Goal: Information Seeking & Learning: Check status

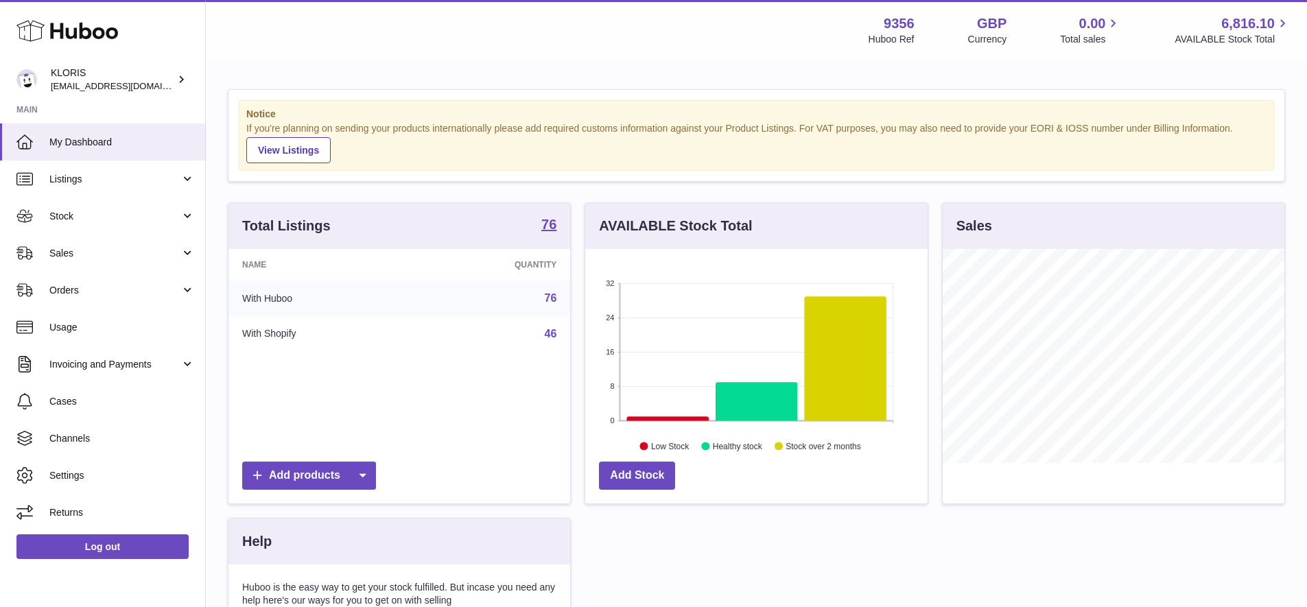
scroll to position [214, 342]
click at [83, 251] on span "Sales" at bounding box center [114, 253] width 131 height 13
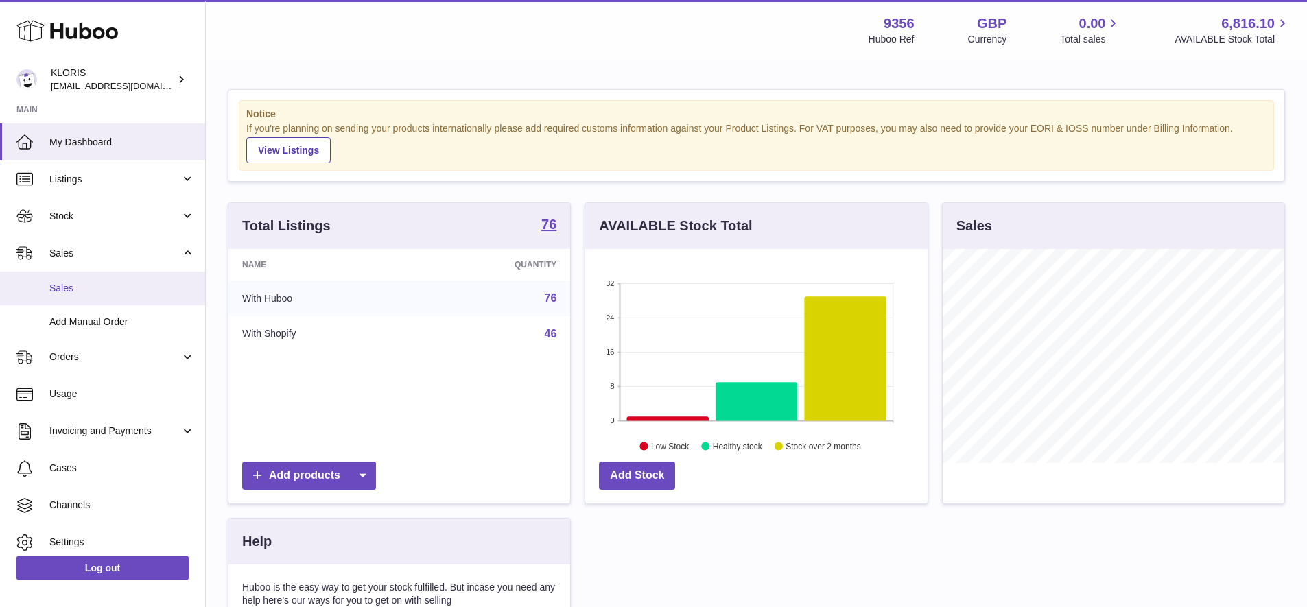
click at [84, 283] on span "Sales" at bounding box center [121, 288] width 145 height 13
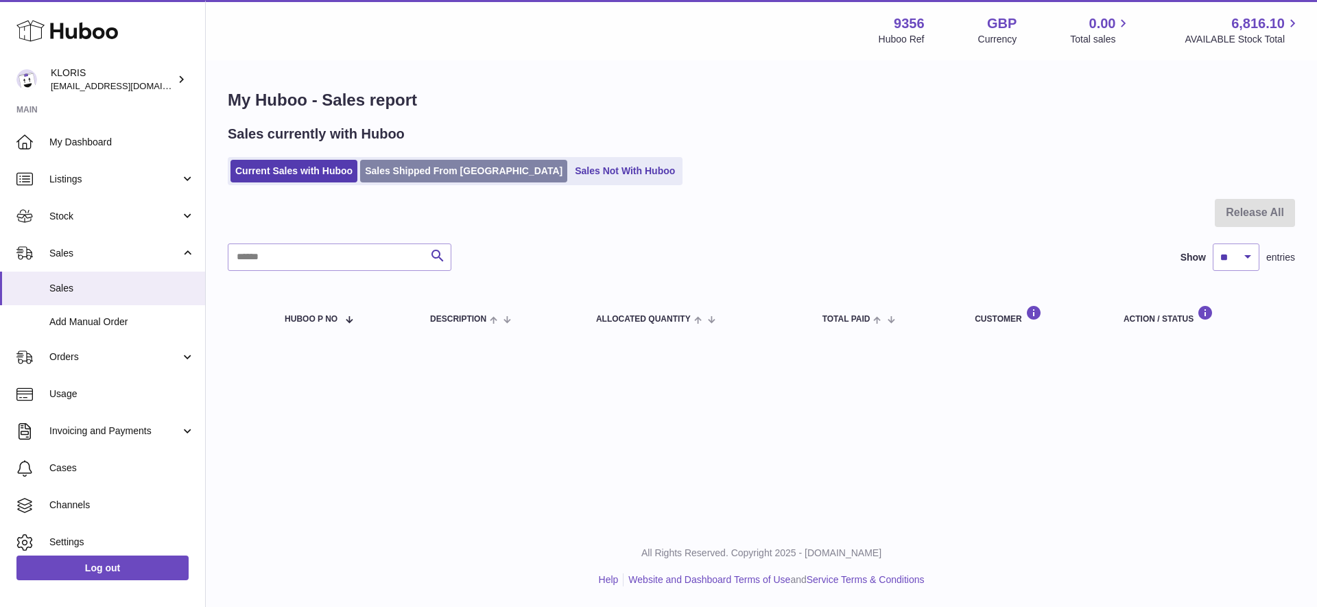
click at [450, 169] on link "Sales Shipped From Huboo" at bounding box center [463, 171] width 207 height 23
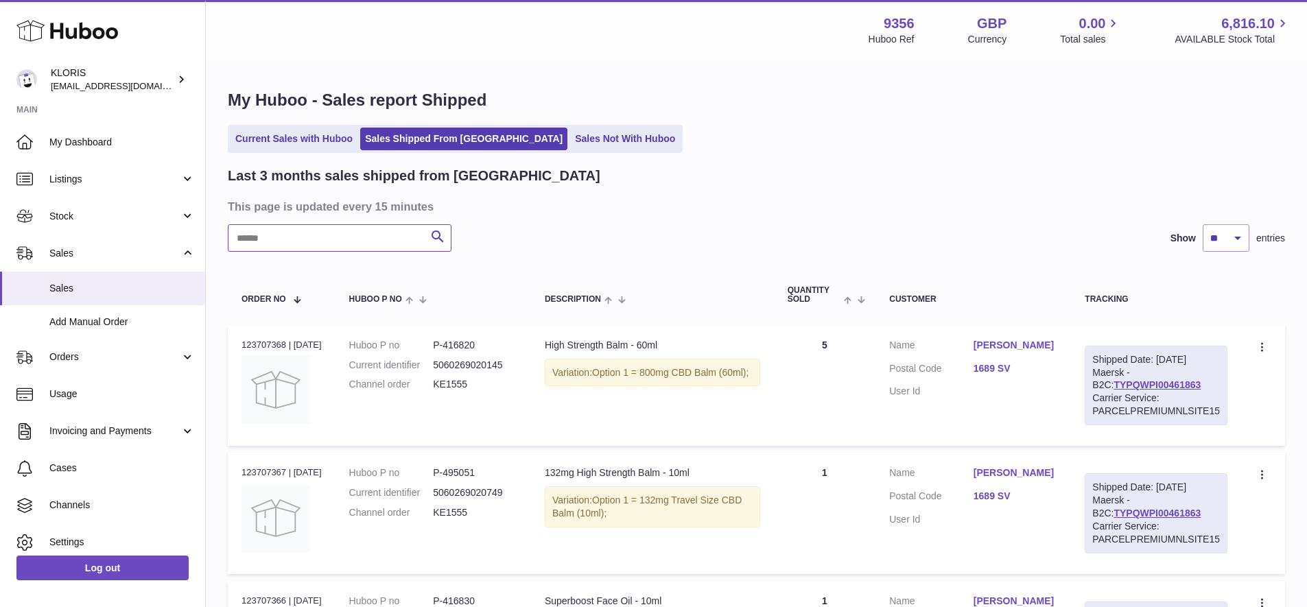
drag, startPoint x: 325, startPoint y: 228, endPoint x: 353, endPoint y: 235, distance: 28.1
click at [325, 228] on input "text" at bounding box center [340, 237] width 224 height 27
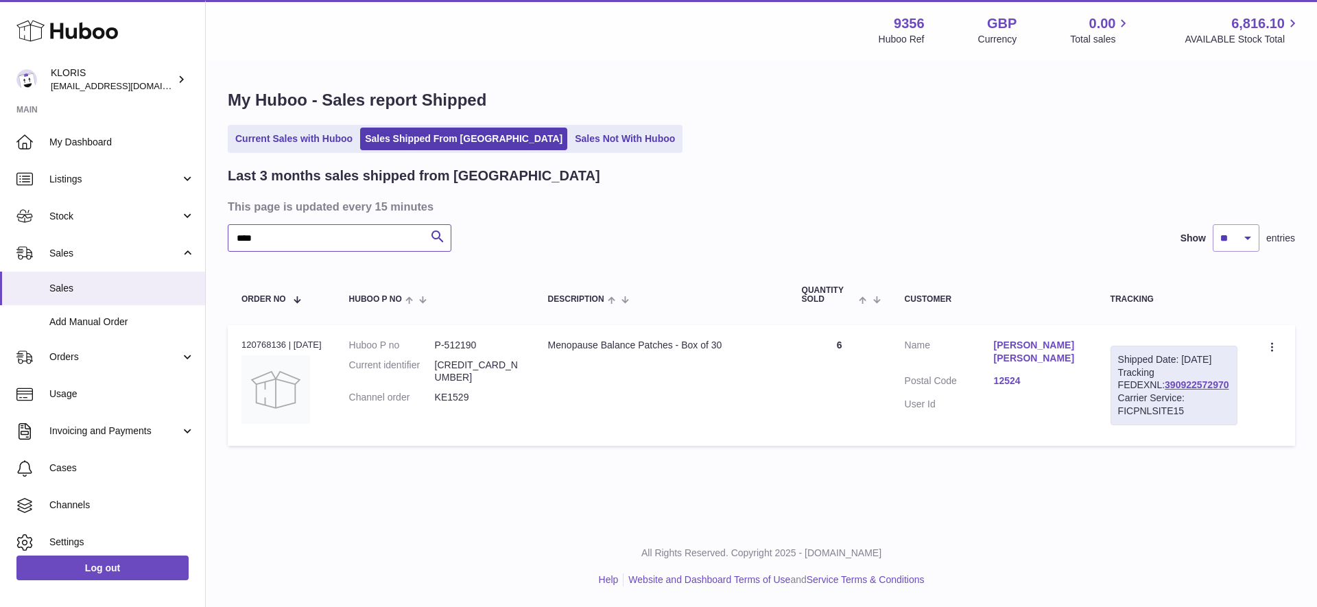
type input "****"
click at [1030, 343] on link "[PERSON_NAME] [PERSON_NAME]" at bounding box center [1038, 352] width 89 height 26
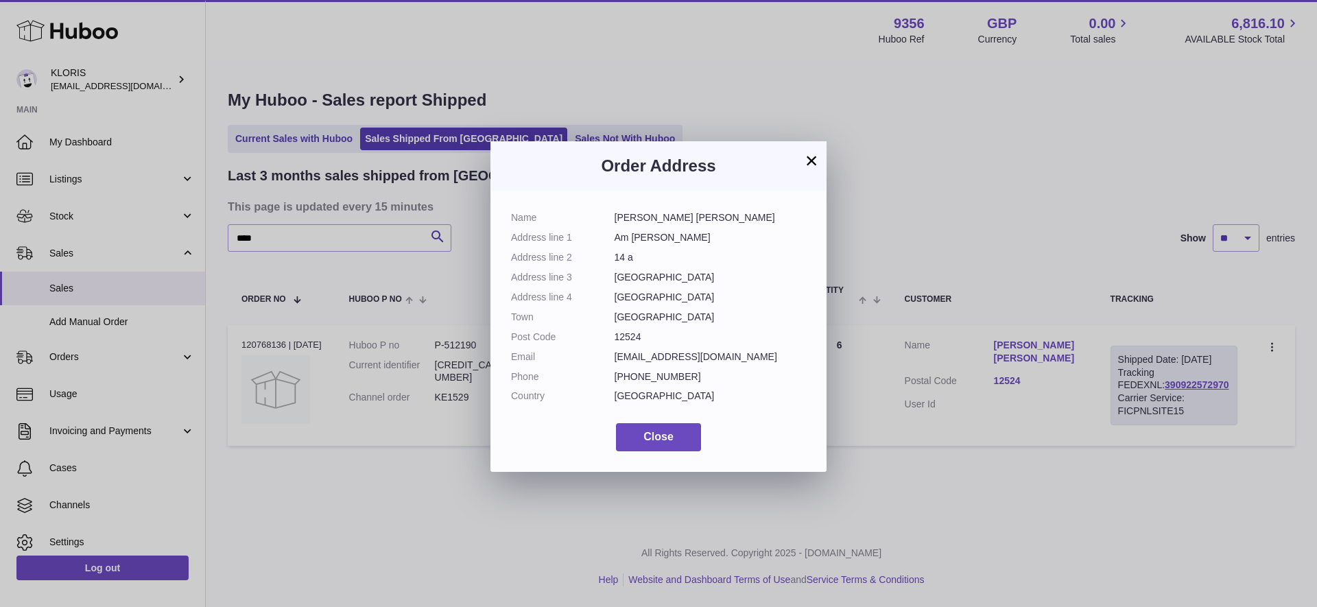
click at [811, 162] on button "×" at bounding box center [811, 160] width 16 height 16
